Goal: Transaction & Acquisition: Purchase product/service

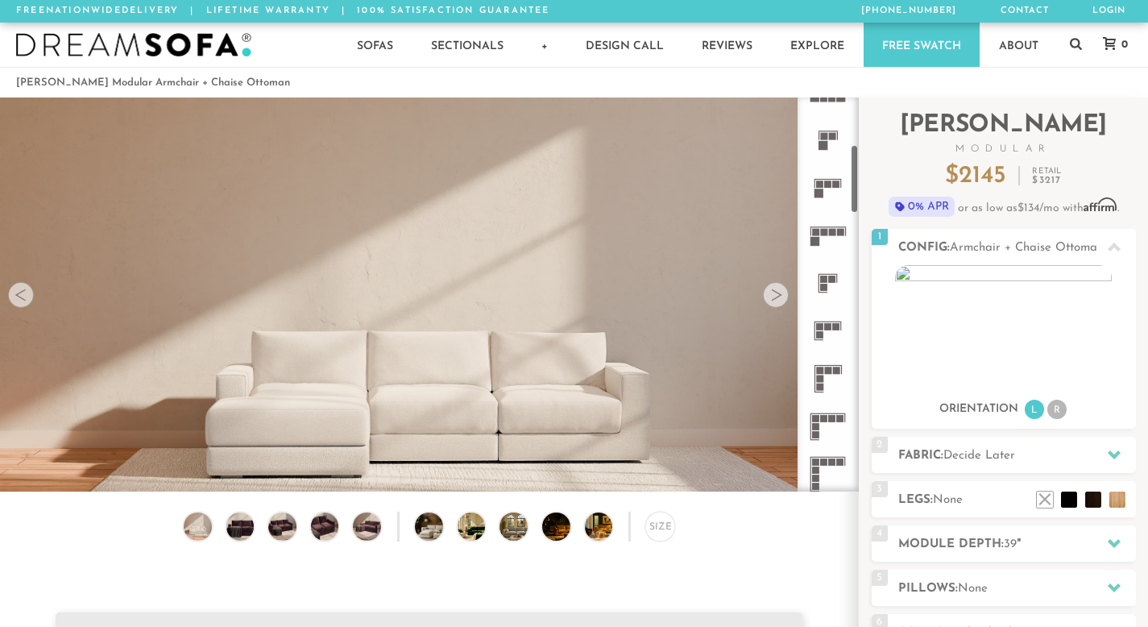
scroll to position [317, 0]
click at [829, 318] on icon at bounding box center [828, 330] width 48 height 48
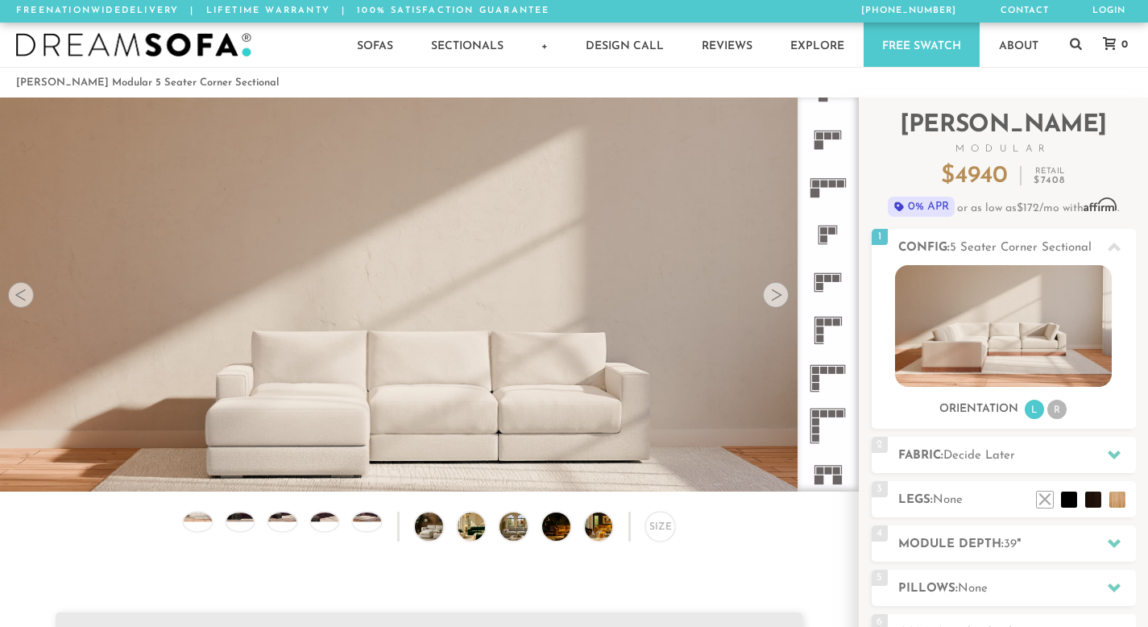
click at [832, 315] on icon at bounding box center [828, 330] width 48 height 48
click at [826, 363] on icon at bounding box center [828, 378] width 48 height 48
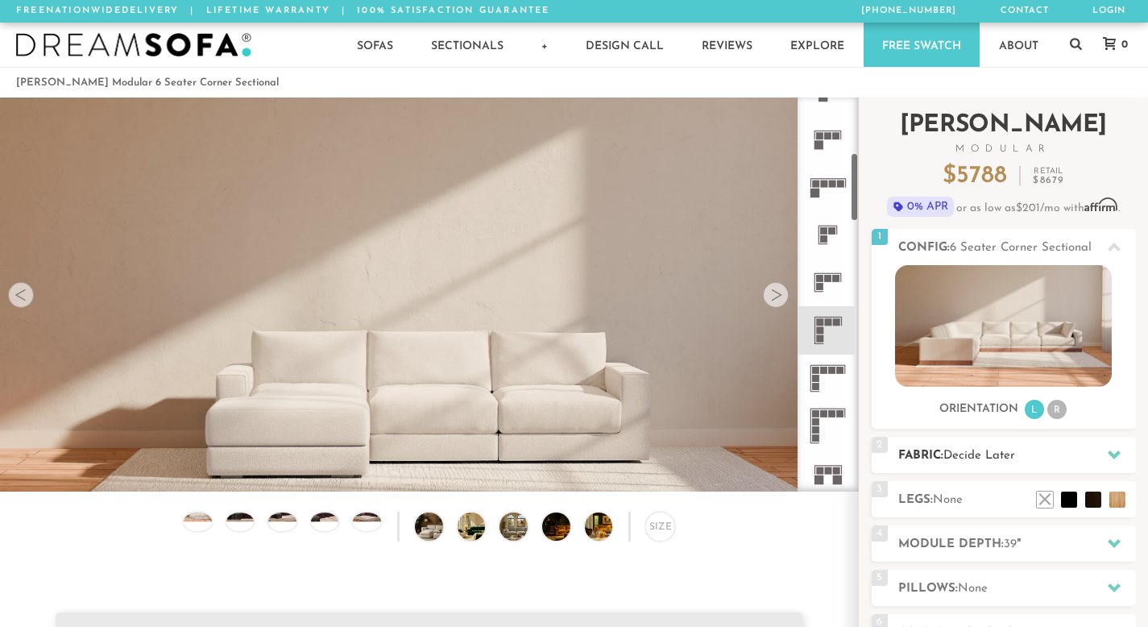
click at [930, 442] on div "2 Fabric: Decide Later" at bounding box center [1004, 455] width 264 height 36
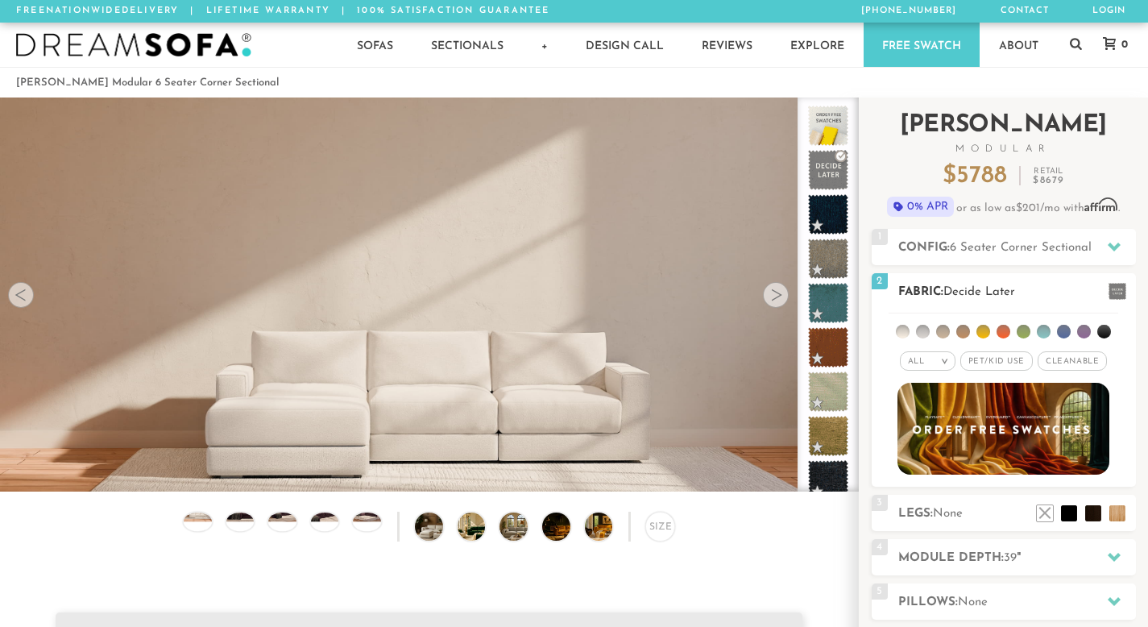
click at [925, 354] on div "All >" at bounding box center [928, 360] width 56 height 19
click at [921, 395] on li "Tier" at bounding box center [928, 404] width 56 height 23
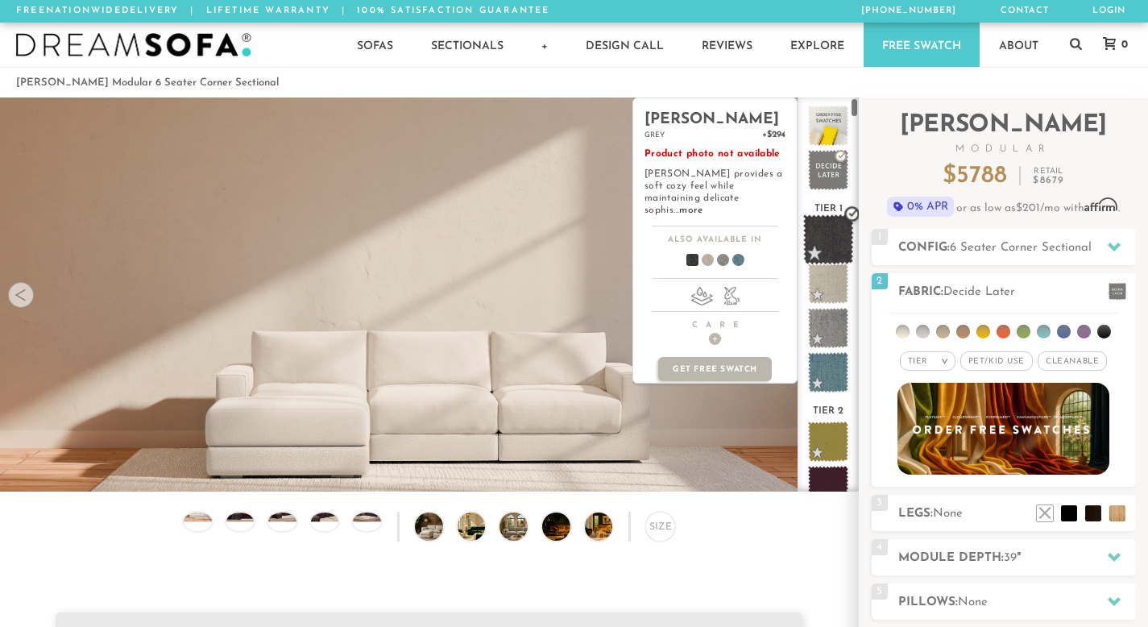
click at [831, 243] on span at bounding box center [828, 239] width 51 height 51
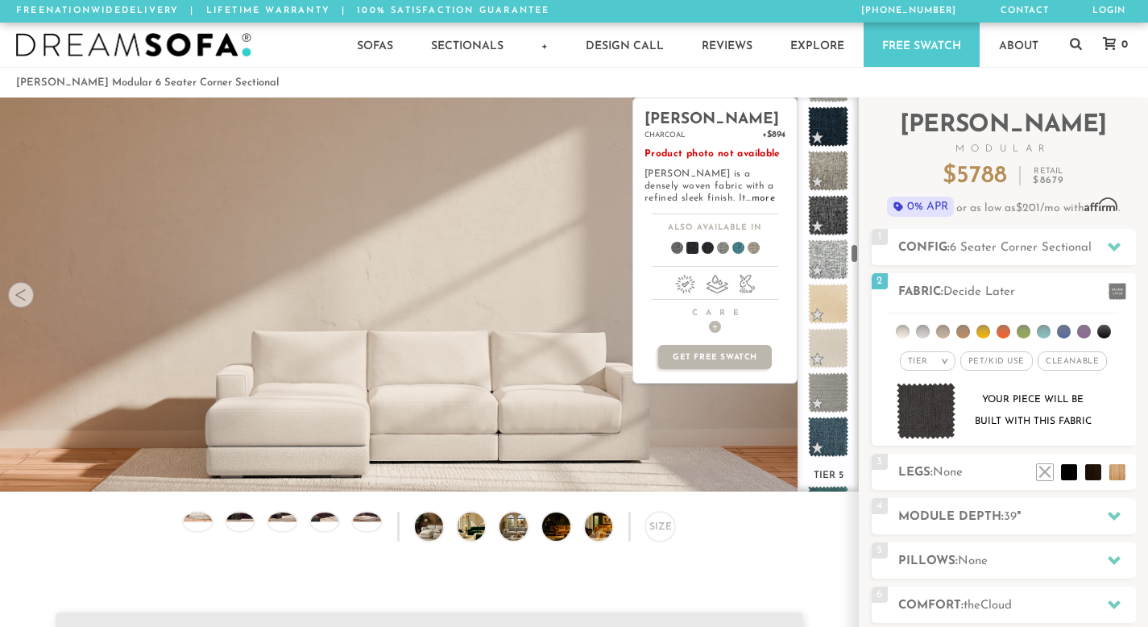
scroll to position [3916, 0]
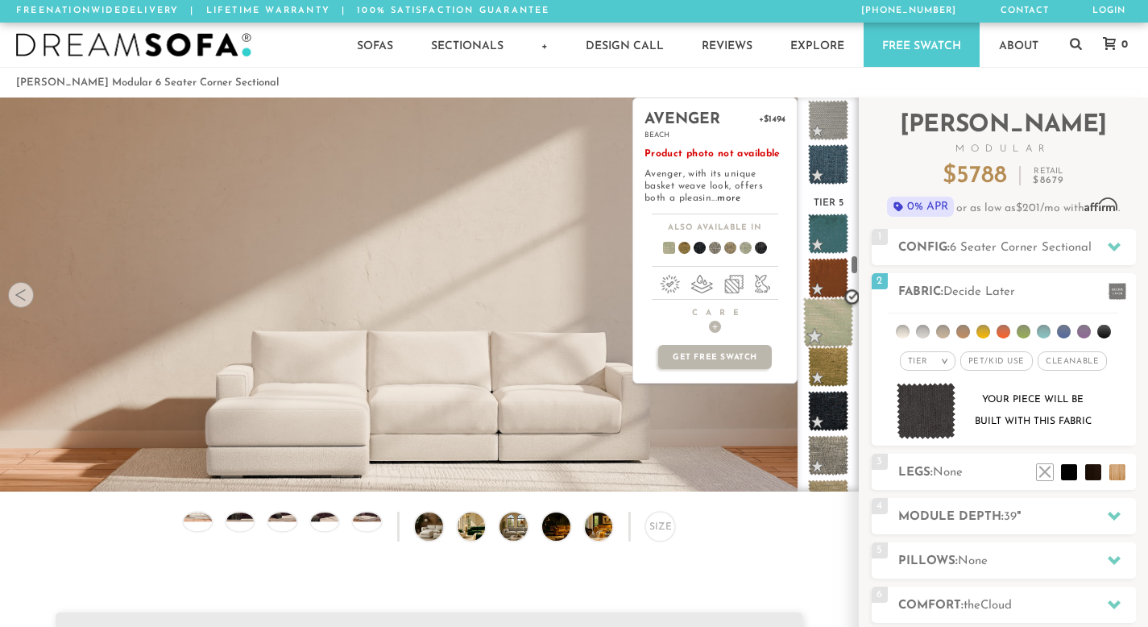
click at [833, 327] on span at bounding box center [828, 322] width 51 height 51
click at [847, 304] on span at bounding box center [828, 322] width 51 height 51
